Goal: Complete application form

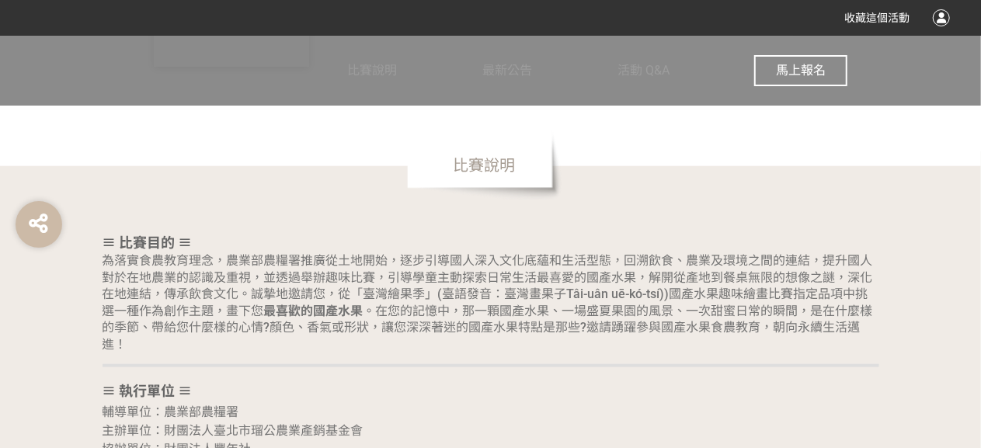
scroll to position [1010, 0]
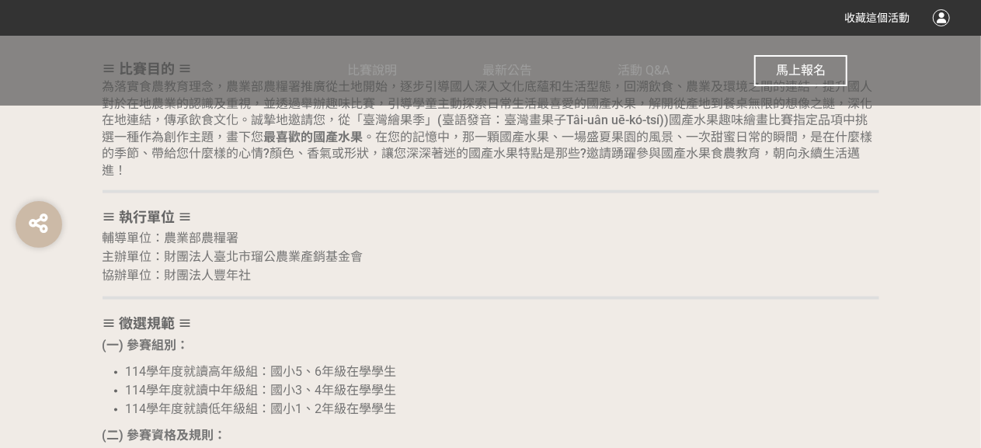
click at [795, 73] on span "馬上報名" at bounding box center [801, 70] width 50 height 15
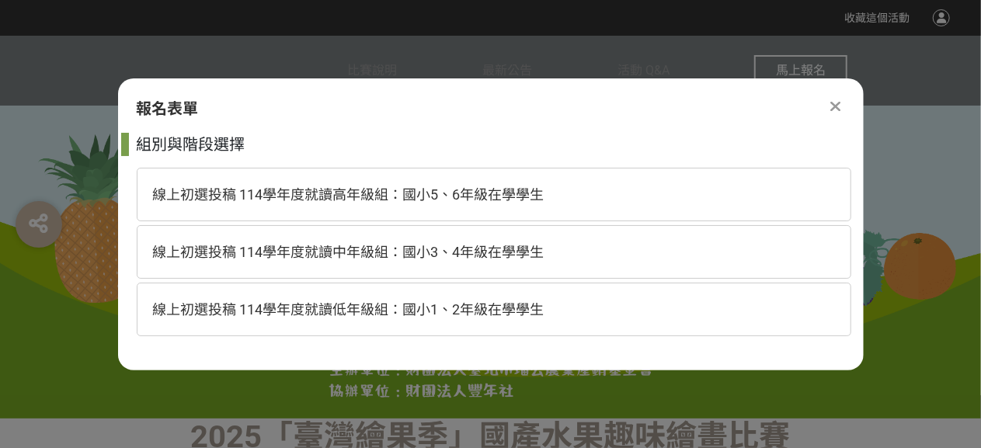
scroll to position [0, 0]
click at [550, 203] on div "線上初選投稿 114學年度就讀高年級組：國小5、6年級在學學生" at bounding box center [494, 195] width 715 height 54
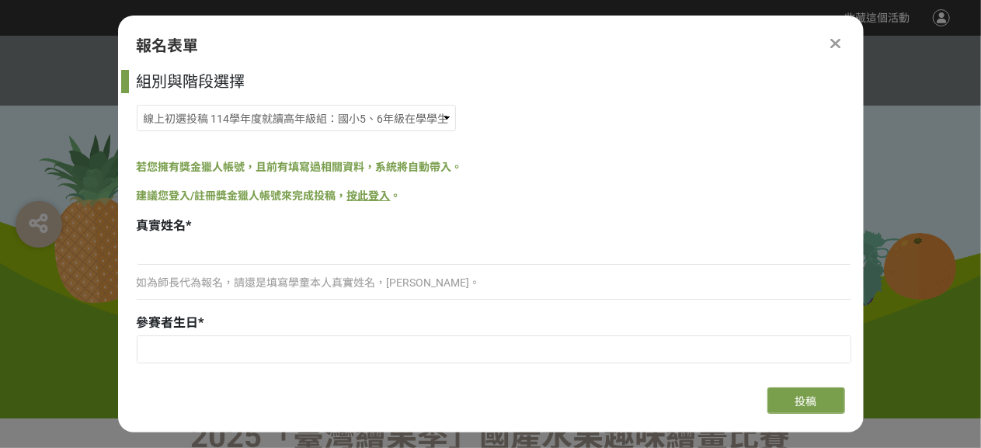
click at [415, 277] on p "如為師長代為報名，請還是填寫學童本人真實姓名，[PERSON_NAME]。" at bounding box center [494, 283] width 715 height 16
click at [273, 257] on input at bounding box center [494, 251] width 715 height 26
type input "[PERSON_NAME]"
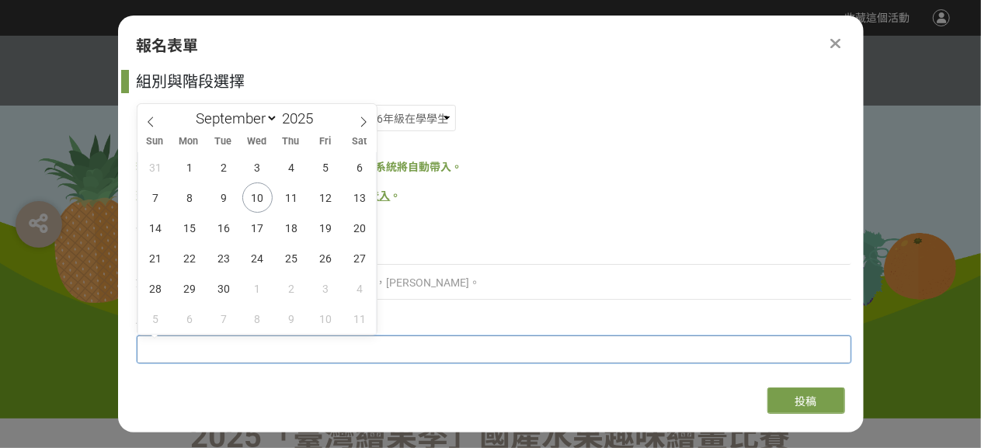
click at [247, 341] on input "text" at bounding box center [493, 349] width 713 height 26
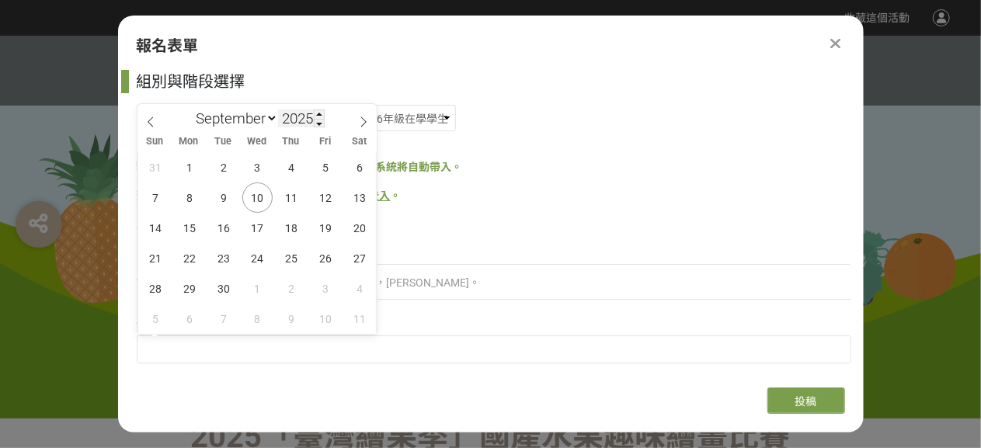
click at [300, 113] on input "2025" at bounding box center [301, 119] width 47 height 18
click at [323, 114] on span at bounding box center [319, 114] width 11 height 9
click at [322, 121] on span at bounding box center [319, 123] width 11 height 9
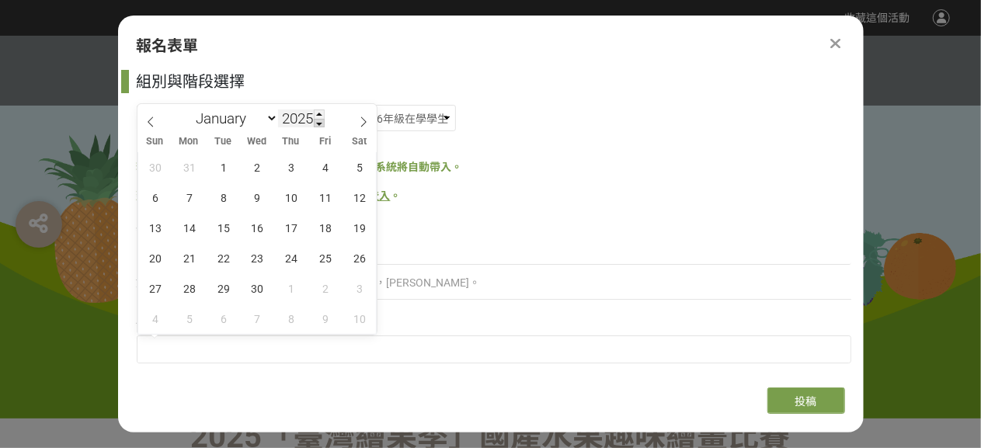
click at [322, 121] on span at bounding box center [319, 123] width 11 height 9
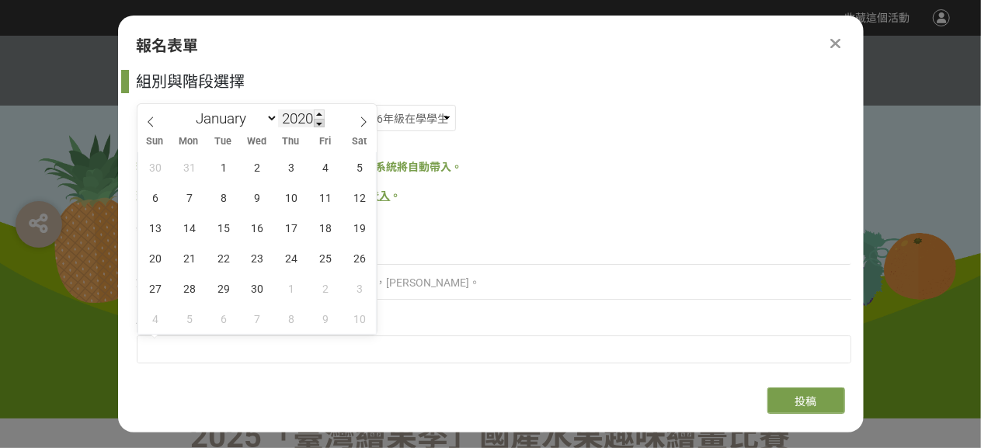
click at [322, 121] on span at bounding box center [319, 123] width 11 height 9
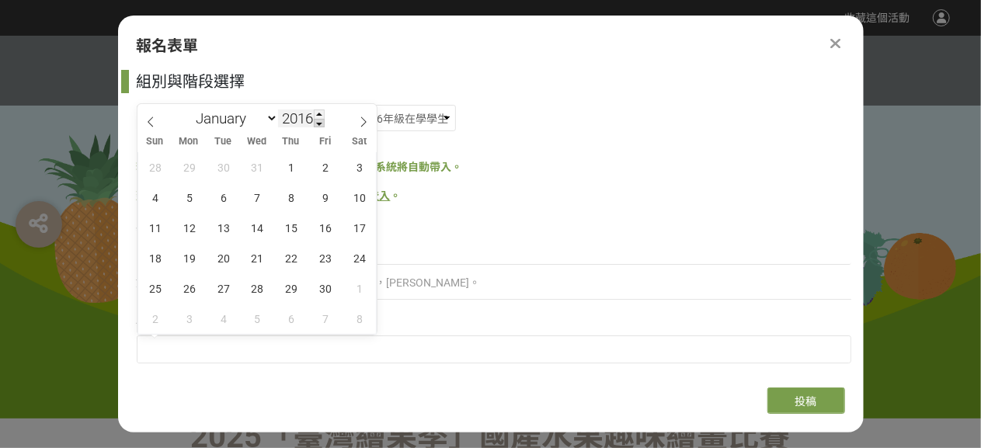
type input "2015"
click at [264, 117] on select "January February March April May June July August September October November De…" at bounding box center [233, 118] width 89 height 19
select select "1"
click at [189, 109] on select "January February March April May June July August September October November De…" at bounding box center [233, 118] width 89 height 19
click at [222, 169] on span "3" at bounding box center [223, 167] width 30 height 30
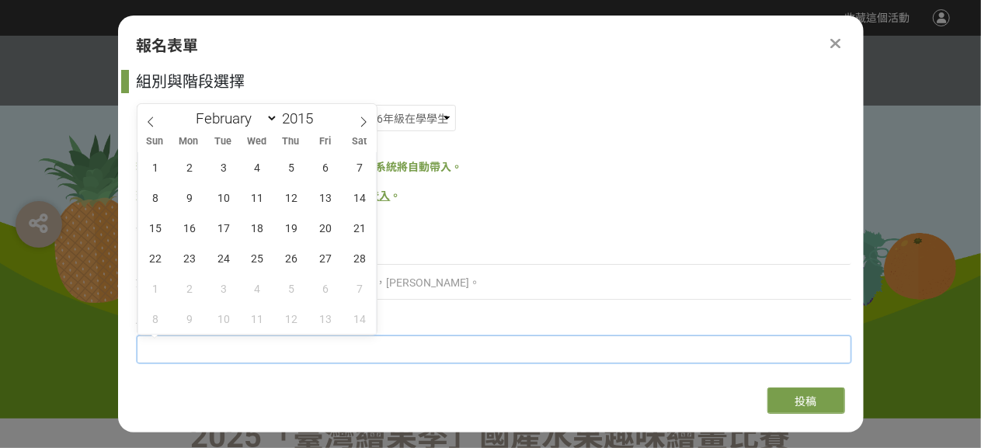
type input "[DATE]"
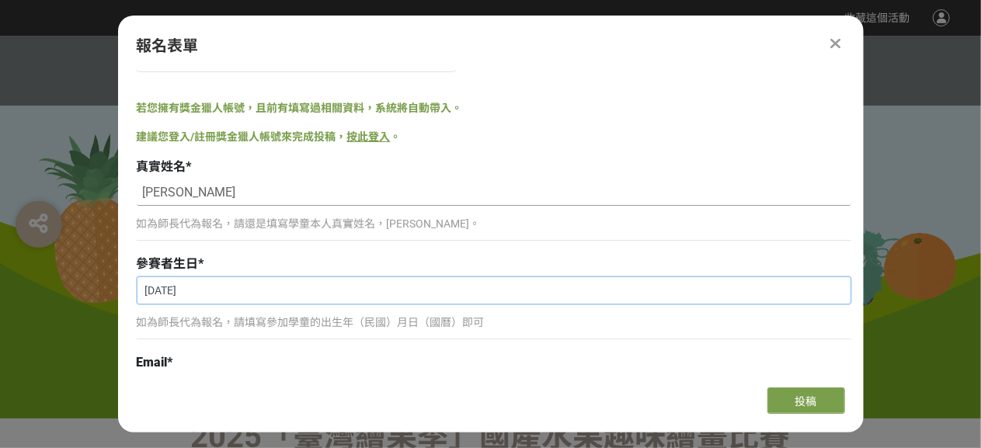
scroll to position [155, 0]
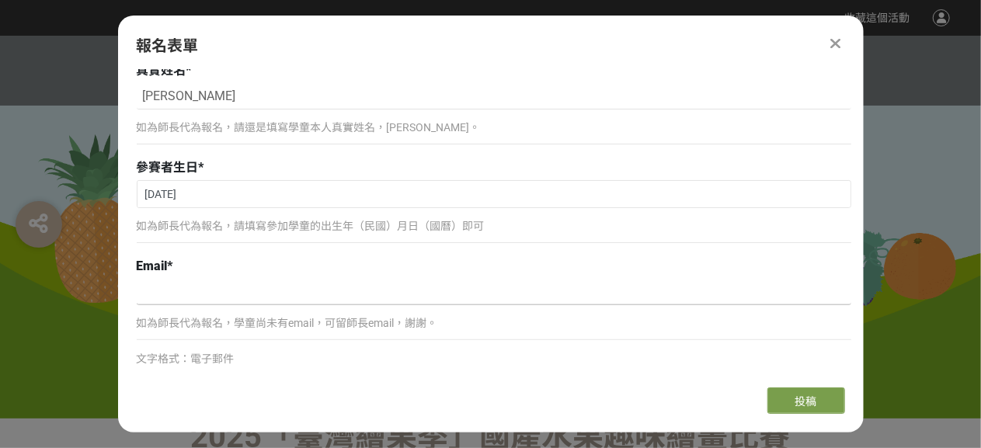
click at [216, 288] on input at bounding box center [494, 292] width 715 height 26
type input "[EMAIL_ADDRESS][DOMAIN_NAME]"
type input "[STREET_ADDRESS]"
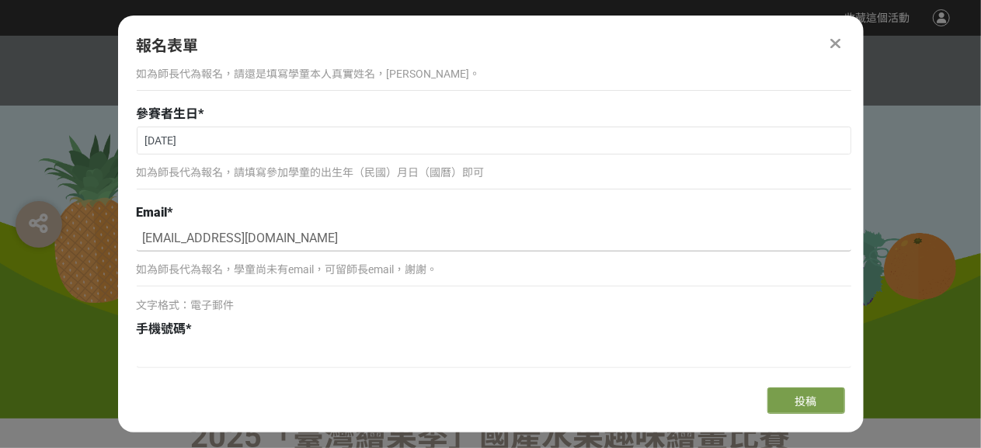
scroll to position [233, 0]
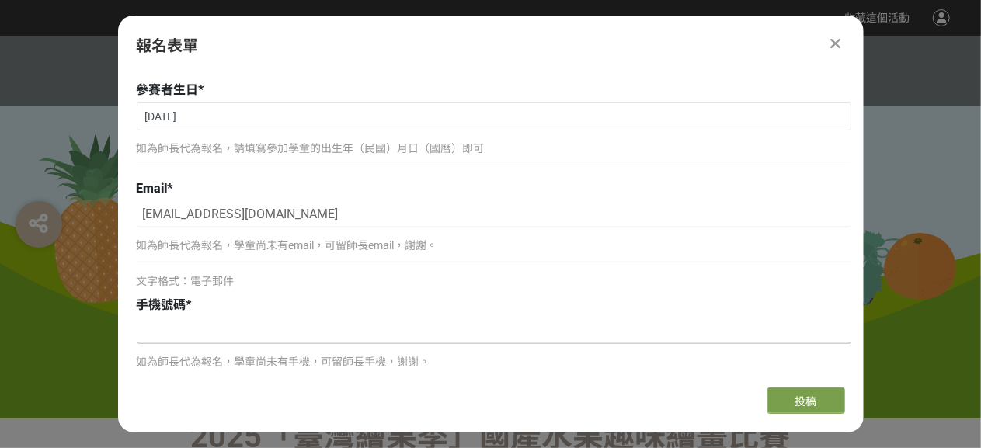
click at [267, 339] on input at bounding box center [494, 331] width 715 height 26
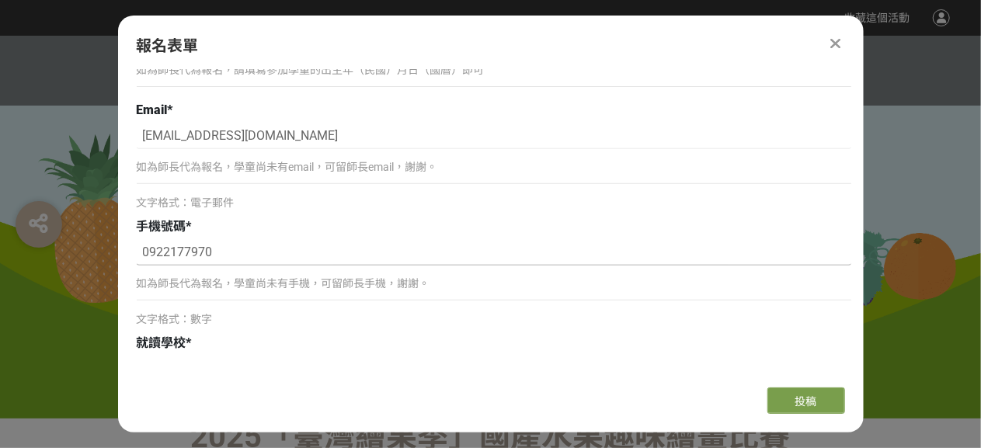
scroll to position [466, 0]
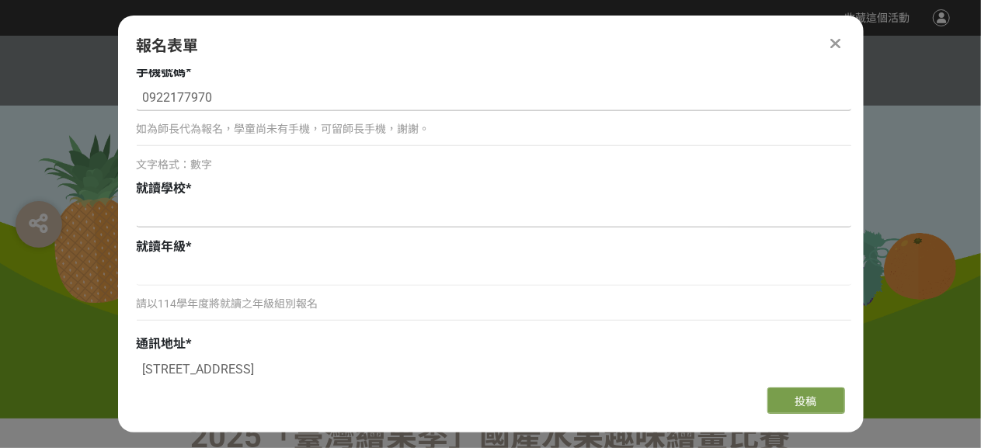
type input "0922177970"
click at [221, 223] on input at bounding box center [494, 214] width 715 height 26
type input "m"
type input "w"
type input "桃園永順國小"
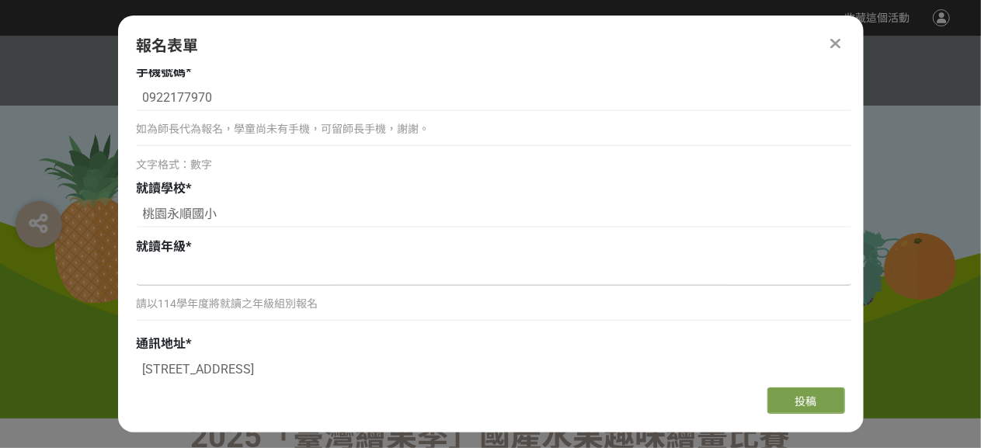
click at [193, 270] on input at bounding box center [494, 272] width 715 height 26
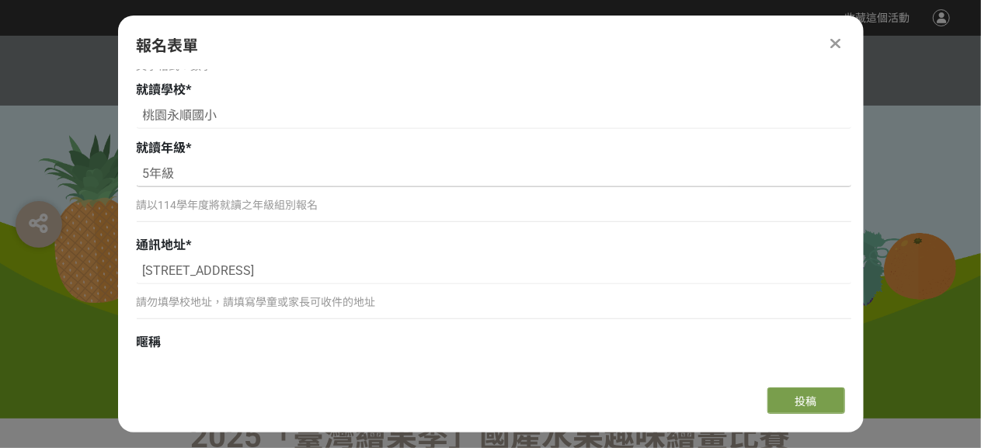
scroll to position [621, 0]
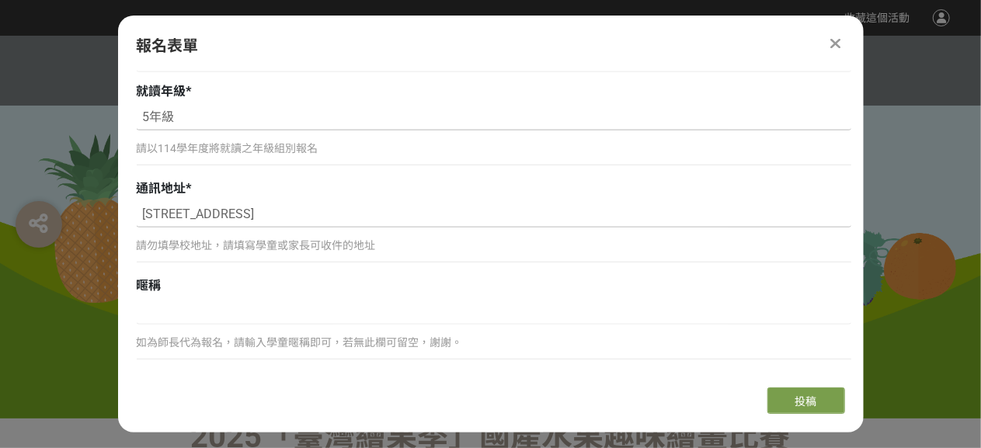
type input "5年級"
click at [145, 215] on input "[STREET_ADDRESS]" at bounding box center [494, 214] width 715 height 26
type input "[STREET_ADDRESS]"
click at [166, 315] on input at bounding box center [494, 311] width 715 height 26
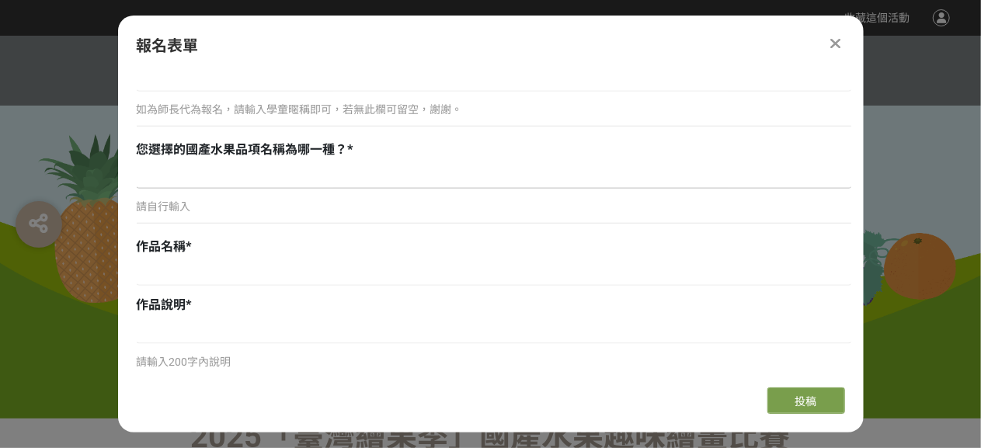
click at [207, 176] on input at bounding box center [494, 175] width 715 height 26
type input "您"
type input "檸檬"
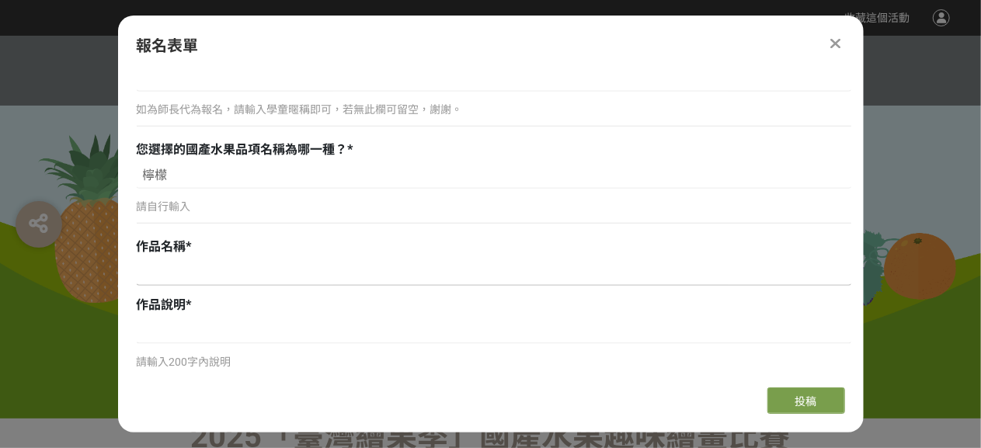
click at [190, 270] on input at bounding box center [494, 272] width 715 height 26
drag, startPoint x: 171, startPoint y: 178, endPoint x: 145, endPoint y: 176, distance: 25.7
click at [145, 176] on input "檸檬" at bounding box center [494, 175] width 715 height 26
click at [166, 279] on input at bounding box center [494, 272] width 715 height 26
paste input "檸檬"
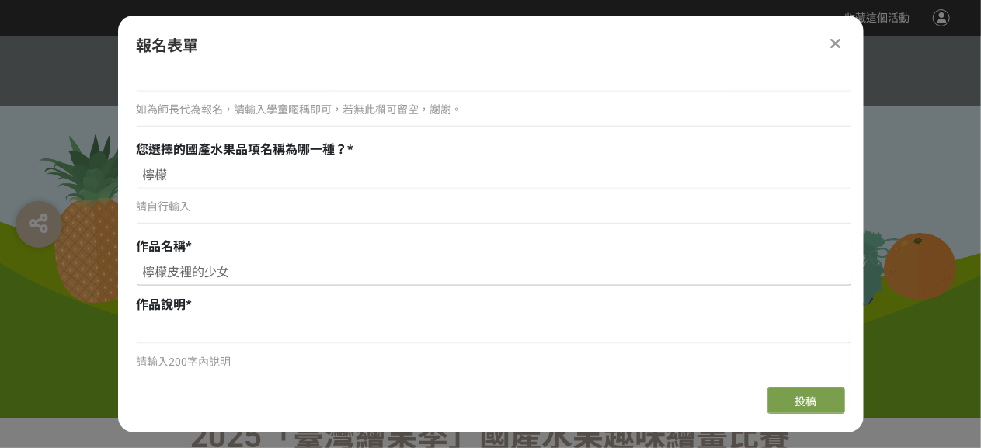
type input "檸檬皮裡的少女"
click at [217, 370] on p "請輸入200字內說明" at bounding box center [494, 362] width 715 height 16
click at [188, 364] on p "請輸入200字內說明" at bounding box center [494, 362] width 715 height 16
click at [174, 329] on input at bounding box center [494, 331] width 715 height 26
paste input "我想像一顆檸檬,生存在檸檬皮裡,就像穿著美麗的裙子一樣.所以我的作品叫做檸檬皮裡的少女."
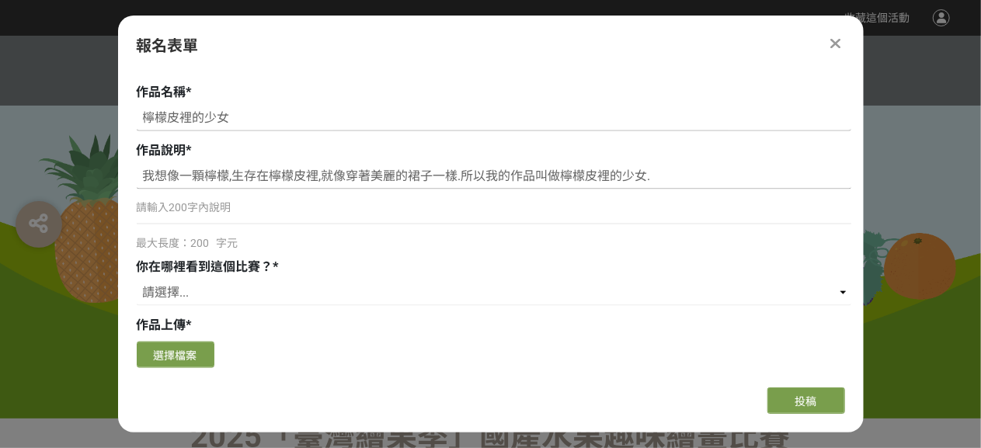
scroll to position [1010, 0]
type input "我想像一顆檸檬,生存在檸檬皮裡,就像穿著美麗的裙子一樣.所以我的作品叫做檸檬皮裡的少女."
click at [213, 291] on select "請選擇... 獎金獵人網站 Facebook / Instagram 校園講座 / 老師系上推薦 電子郵件 海報 其他" at bounding box center [494, 292] width 715 height 26
select select "校園講座 / 老師系上推薦"
click at [137, 279] on select "請選擇... 獎金獵人網站 Facebook / Instagram 校園講座 / 老師系上推薦 電子郵件 海報 其他" at bounding box center [494, 292] width 715 height 26
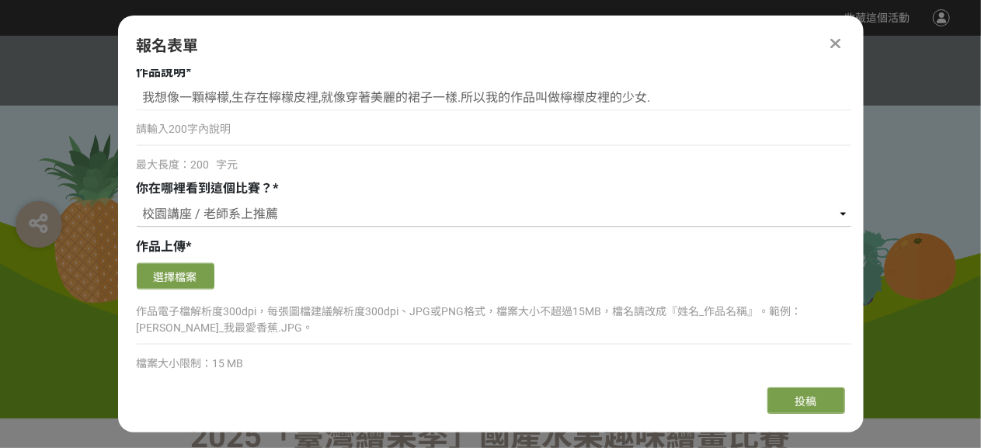
scroll to position [1165, 0]
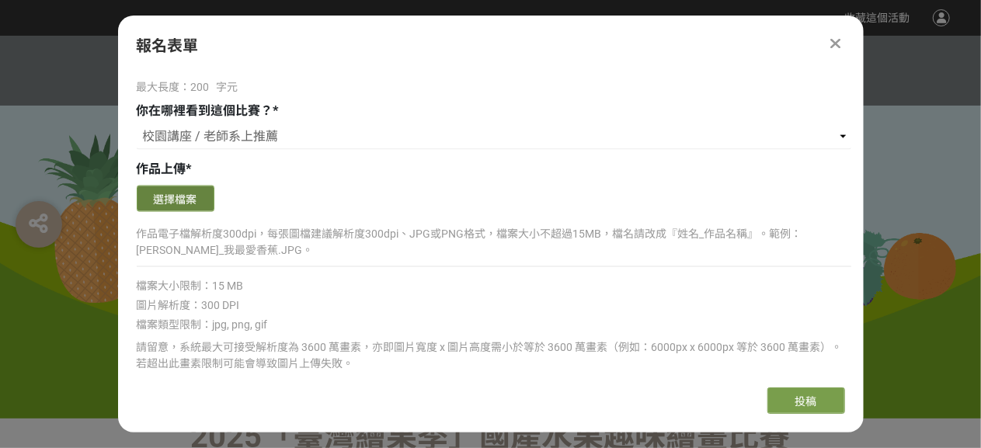
click at [179, 194] on button "選擇檔案" at bounding box center [176, 199] width 78 height 26
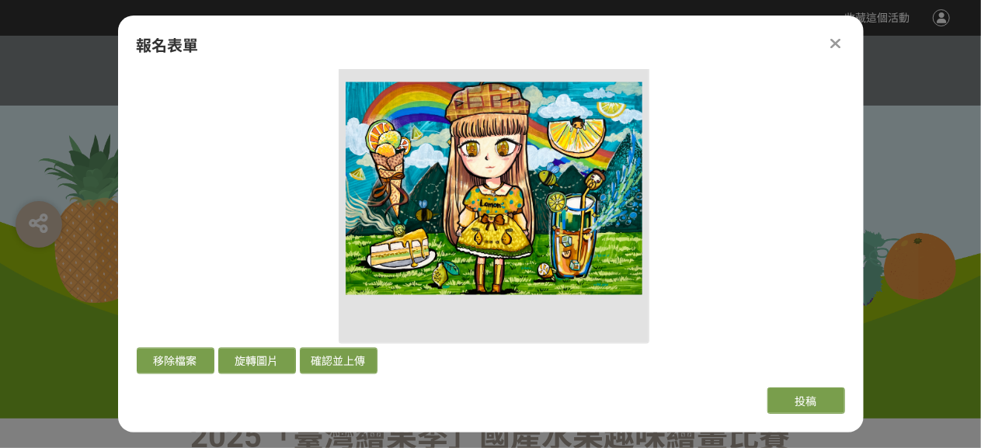
scroll to position [1320, 0]
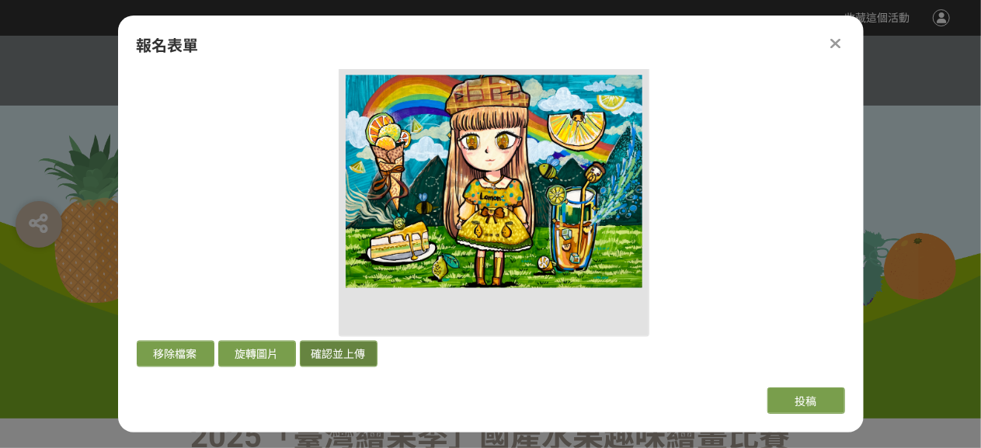
click at [325, 353] on button "確認並上傳" at bounding box center [339, 354] width 78 height 26
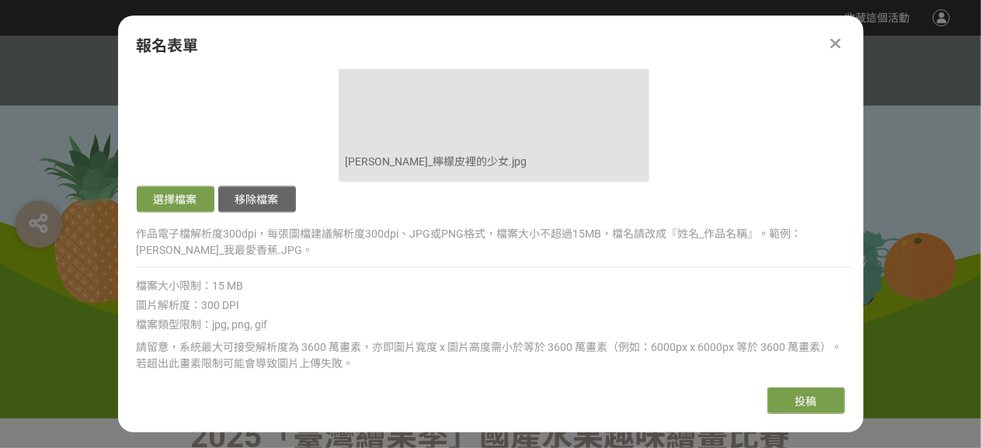
scroll to position [1708, 0]
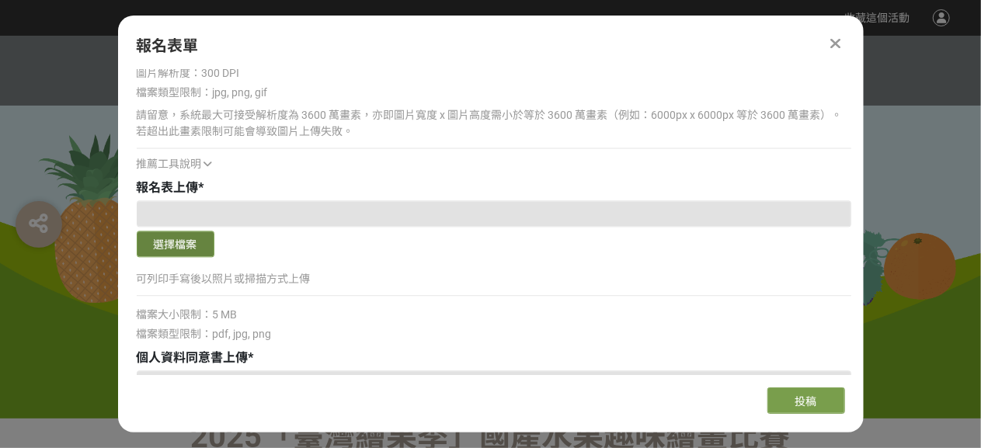
click at [172, 242] on button "選擇檔案" at bounding box center [176, 244] width 78 height 26
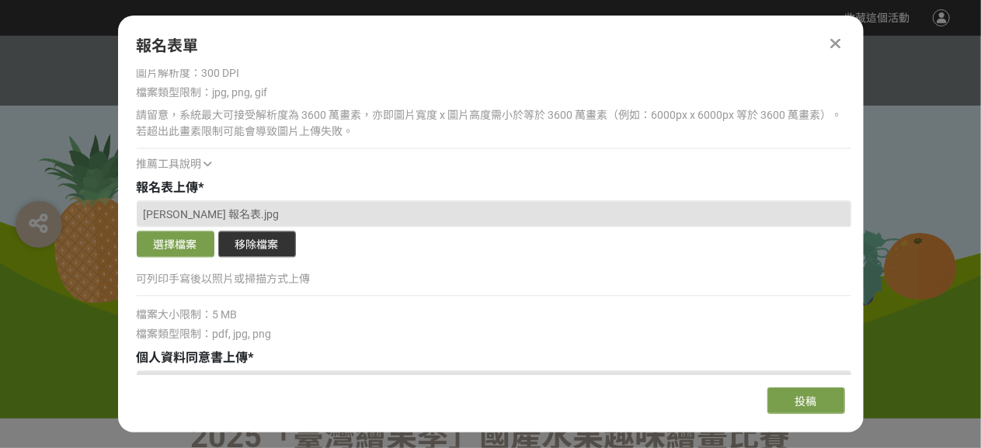
click at [251, 248] on button "移除檔案" at bounding box center [257, 244] width 78 height 26
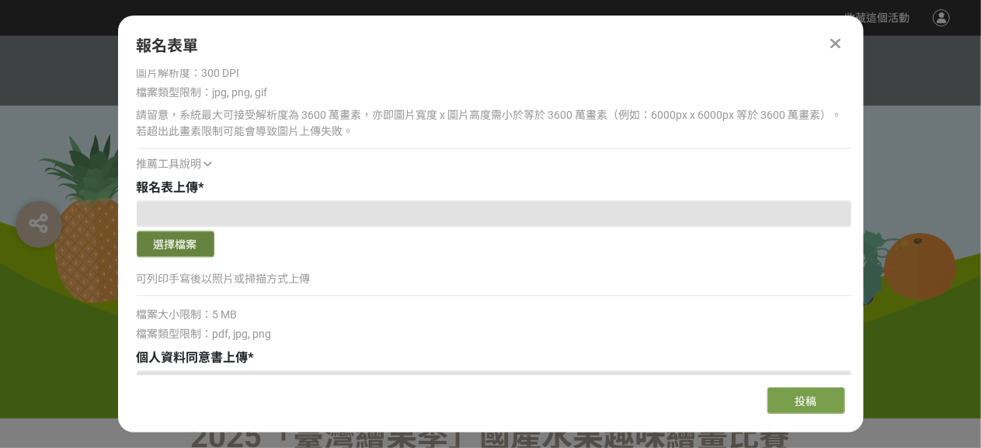
click at [194, 248] on button "選擇檔案" at bounding box center [176, 244] width 78 height 26
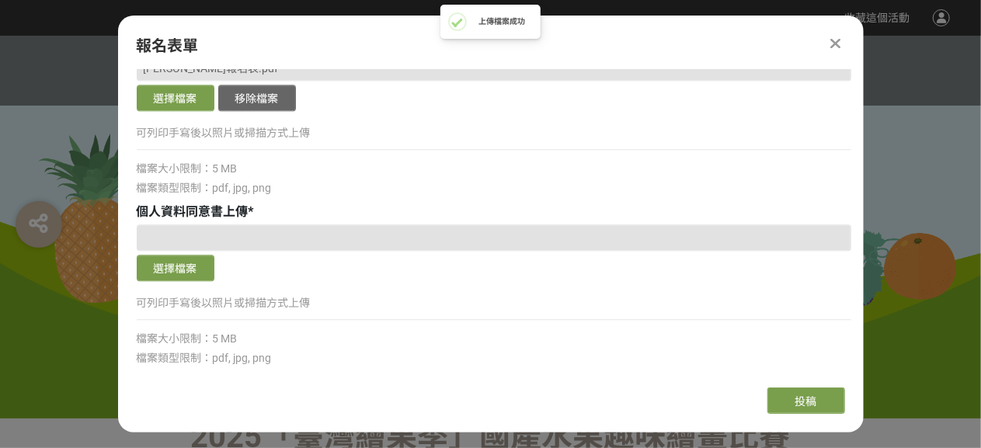
scroll to position [1863, 0]
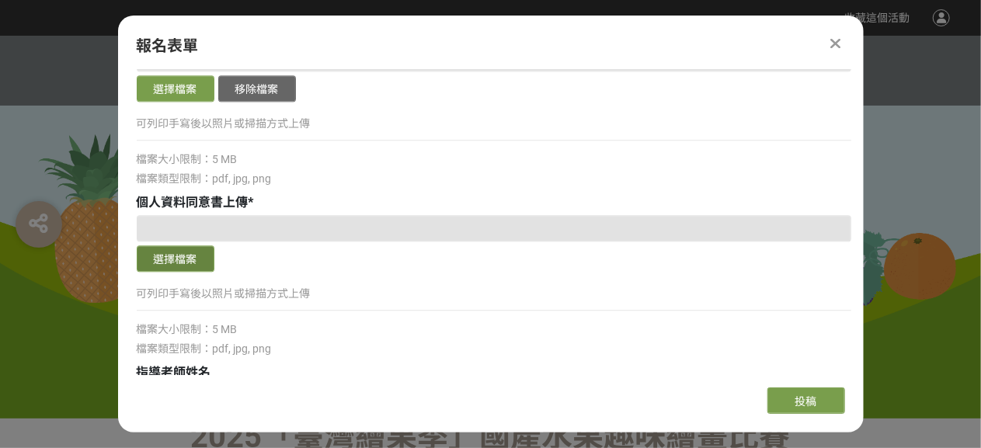
click at [190, 261] on button "選擇檔案" at bounding box center [176, 258] width 78 height 26
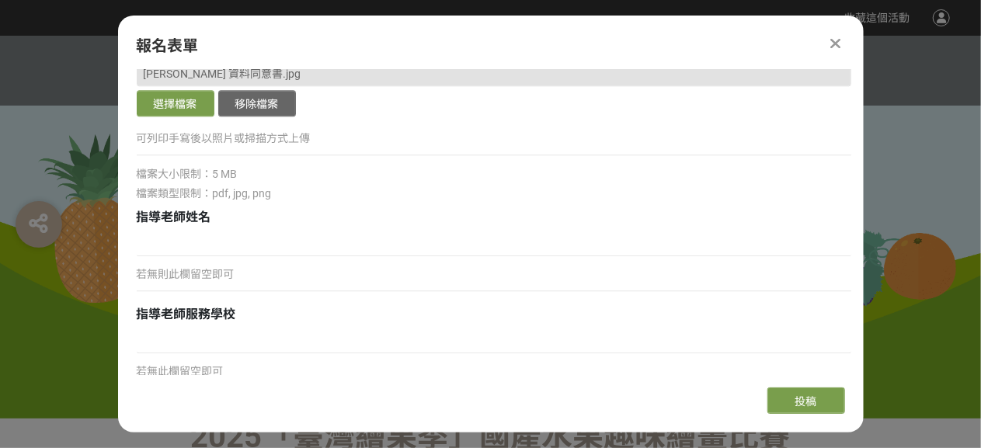
scroll to position [2096, 0]
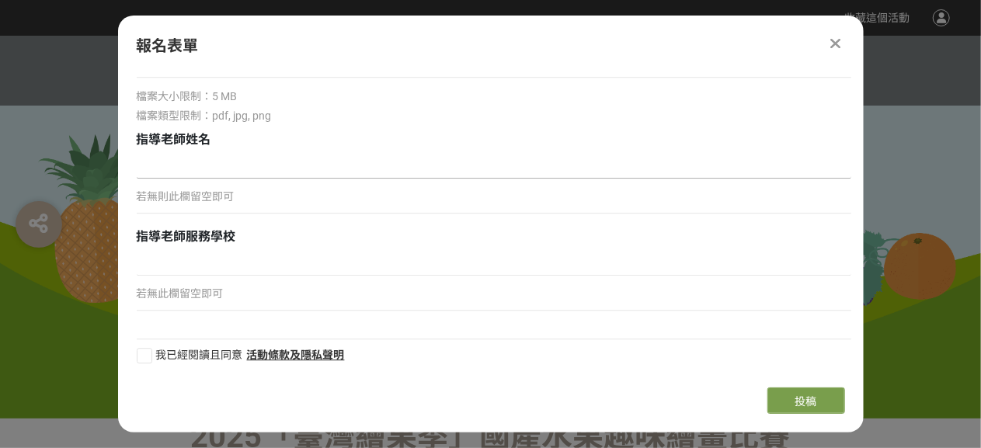
click at [172, 172] on input at bounding box center [494, 165] width 715 height 26
paste input "[PERSON_NAME]"
type input "[PERSON_NAME]"
click at [198, 268] on input at bounding box center [494, 262] width 715 height 26
click at [148, 361] on div at bounding box center [145, 356] width 16 height 16
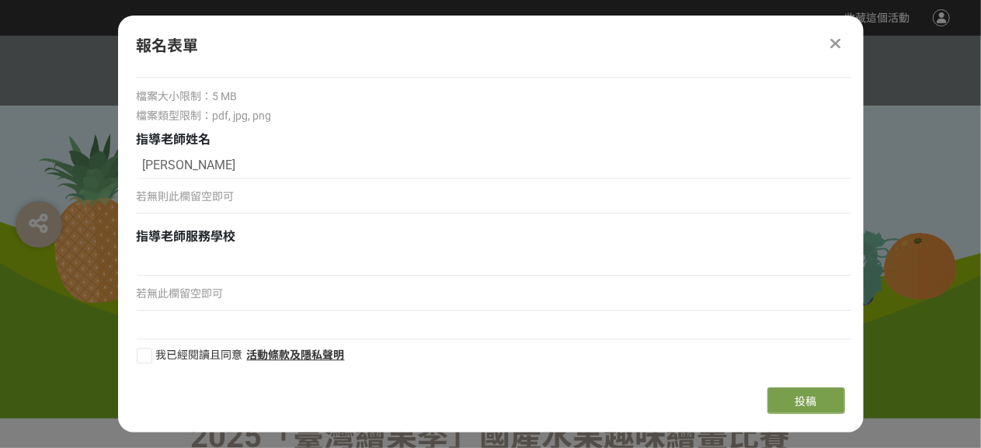
checkbox input "true"
click at [805, 402] on span "投稿" at bounding box center [806, 401] width 22 height 12
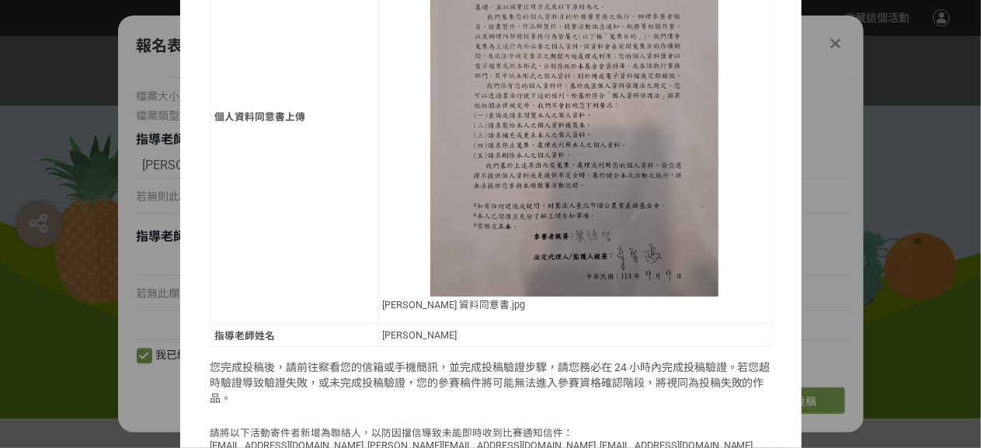
scroll to position [1000, 0]
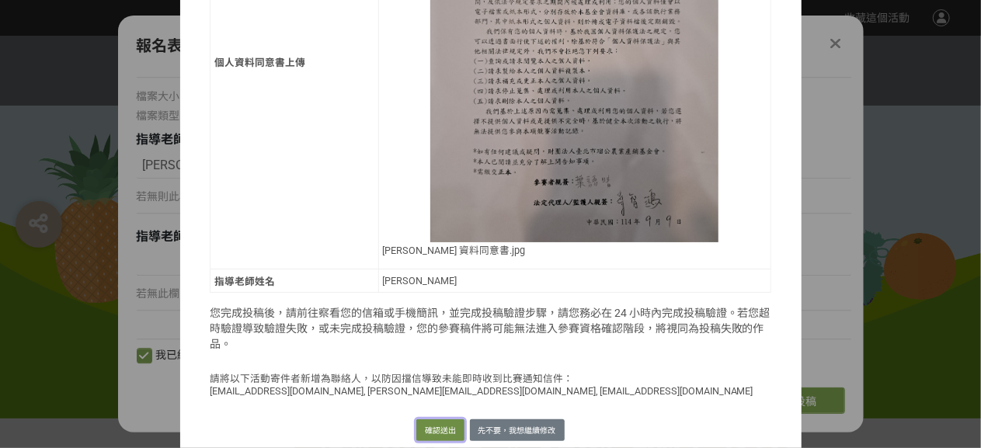
click at [423, 419] on button "確認送出" at bounding box center [440, 430] width 48 height 22
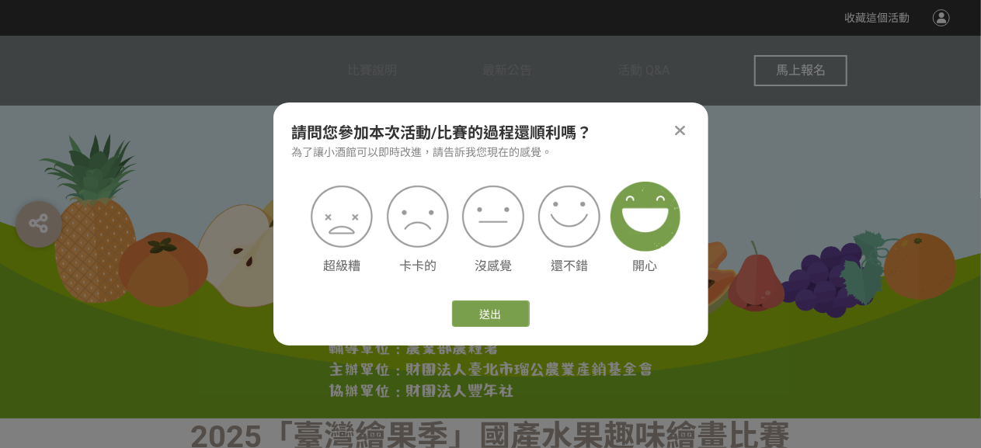
click at [652, 238] on img at bounding box center [646, 217] width 70 height 70
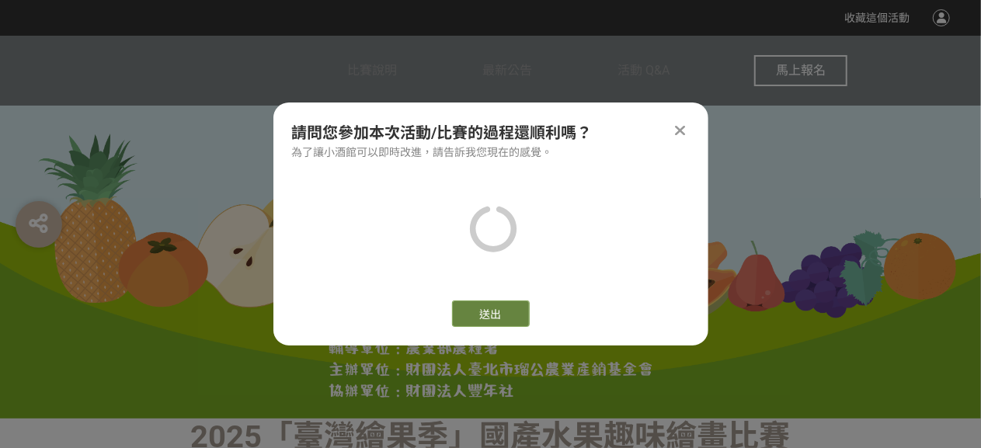
click at [502, 315] on button "送出" at bounding box center [491, 314] width 78 height 26
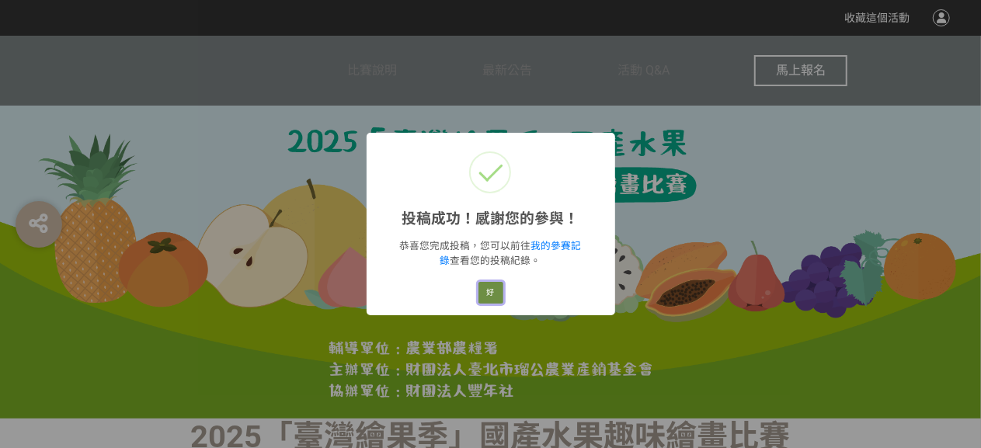
click at [491, 294] on button "好" at bounding box center [490, 293] width 25 height 22
